Goal: Information Seeking & Learning: Learn about a topic

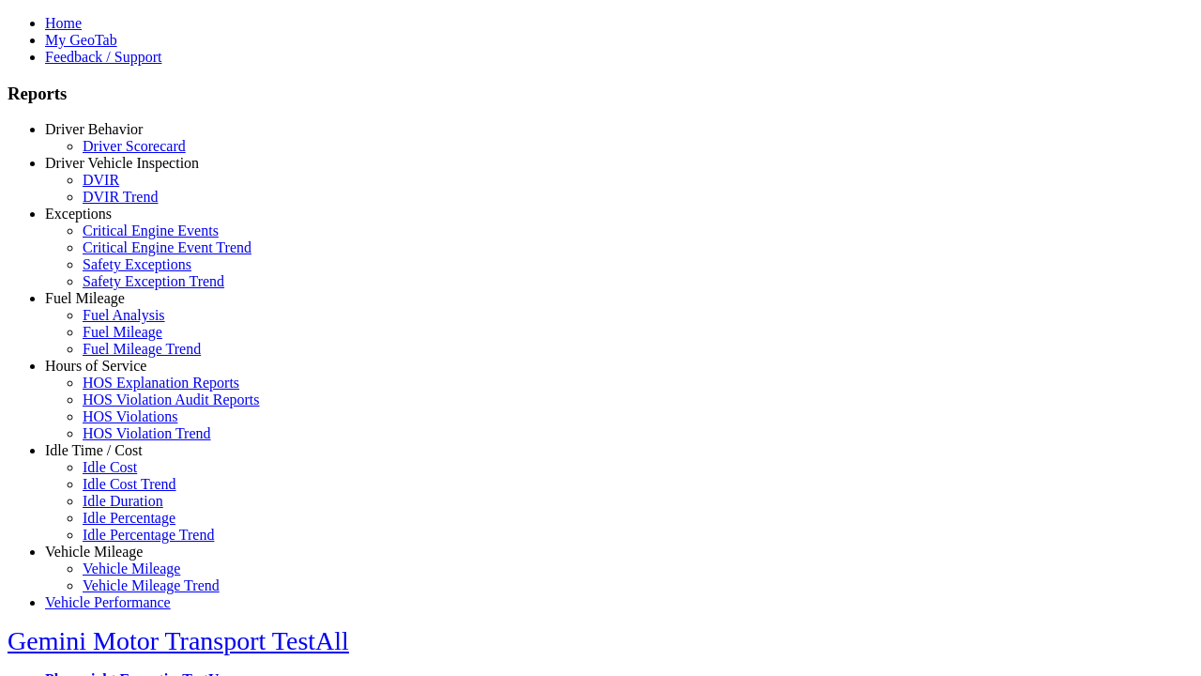
click at [108, 222] on link "Exceptions" at bounding box center [78, 214] width 67 height 16
click at [122, 255] on link "Critical Engine Event Trend" at bounding box center [167, 247] width 169 height 16
select select
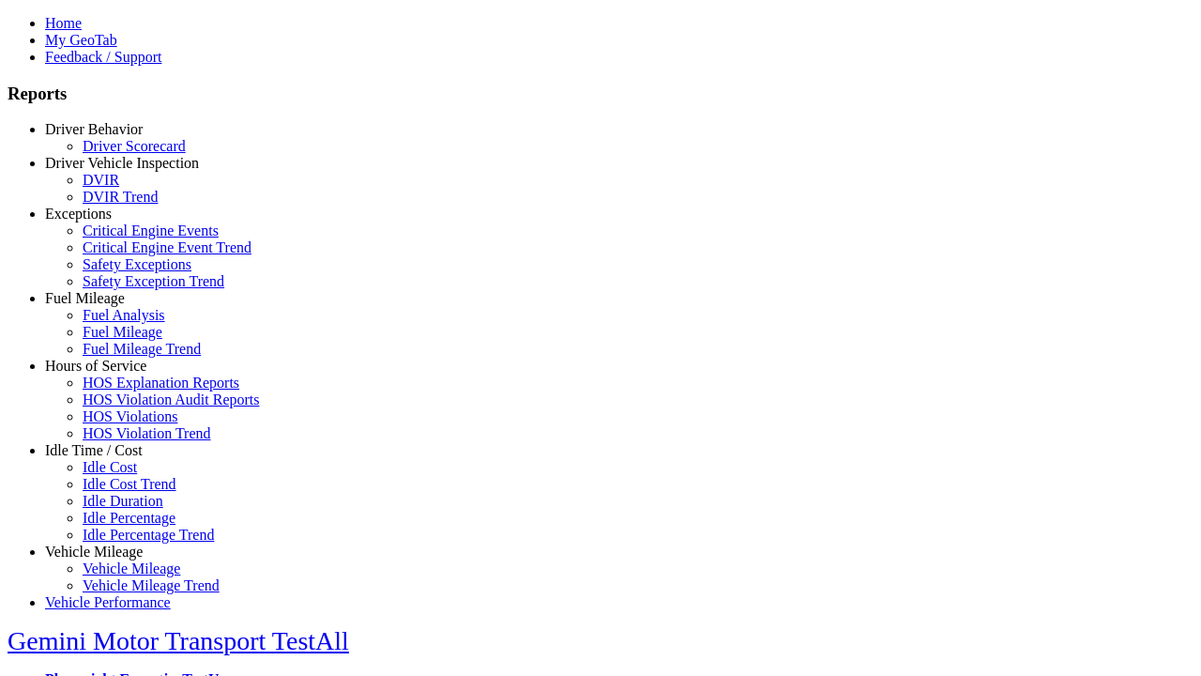
select select
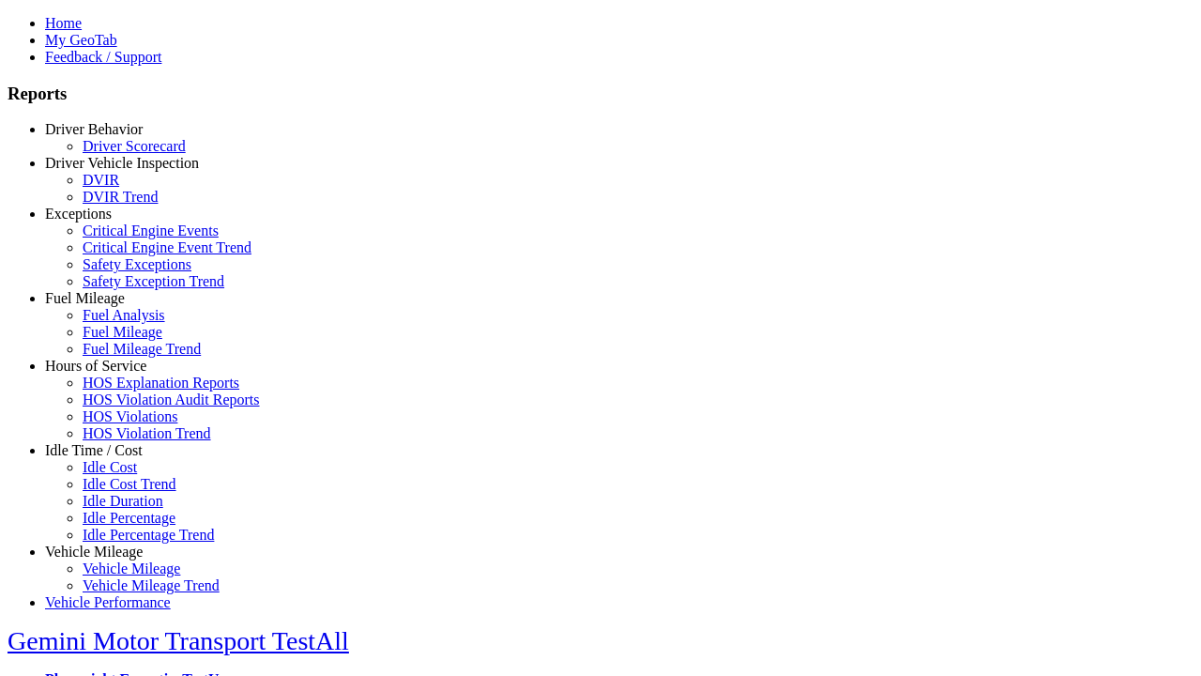
select select
select select "**********"
